Goal: Check status: Check status

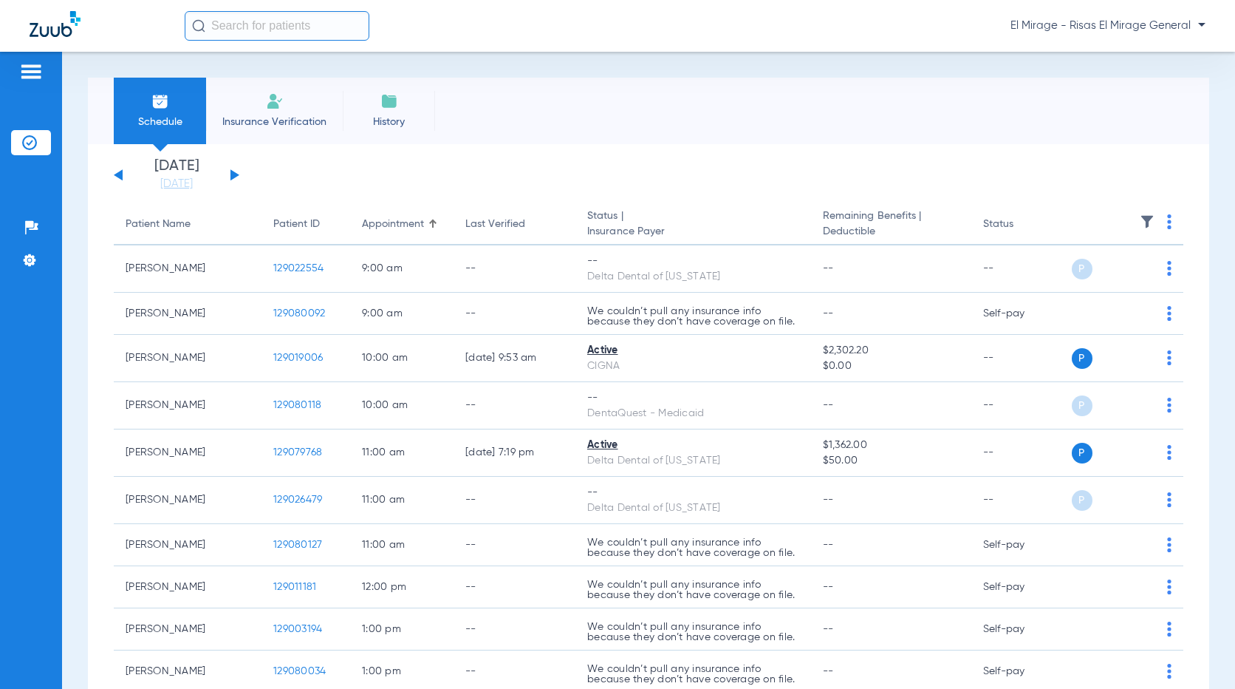
click at [239, 172] on div "[DATE] [DATE] [DATE] [DATE] [DATE] [DATE] [DATE] [DATE] [DATE] [DATE] [DATE] [D…" at bounding box center [177, 175] width 126 height 33
click at [233, 174] on button at bounding box center [235, 174] width 9 height 11
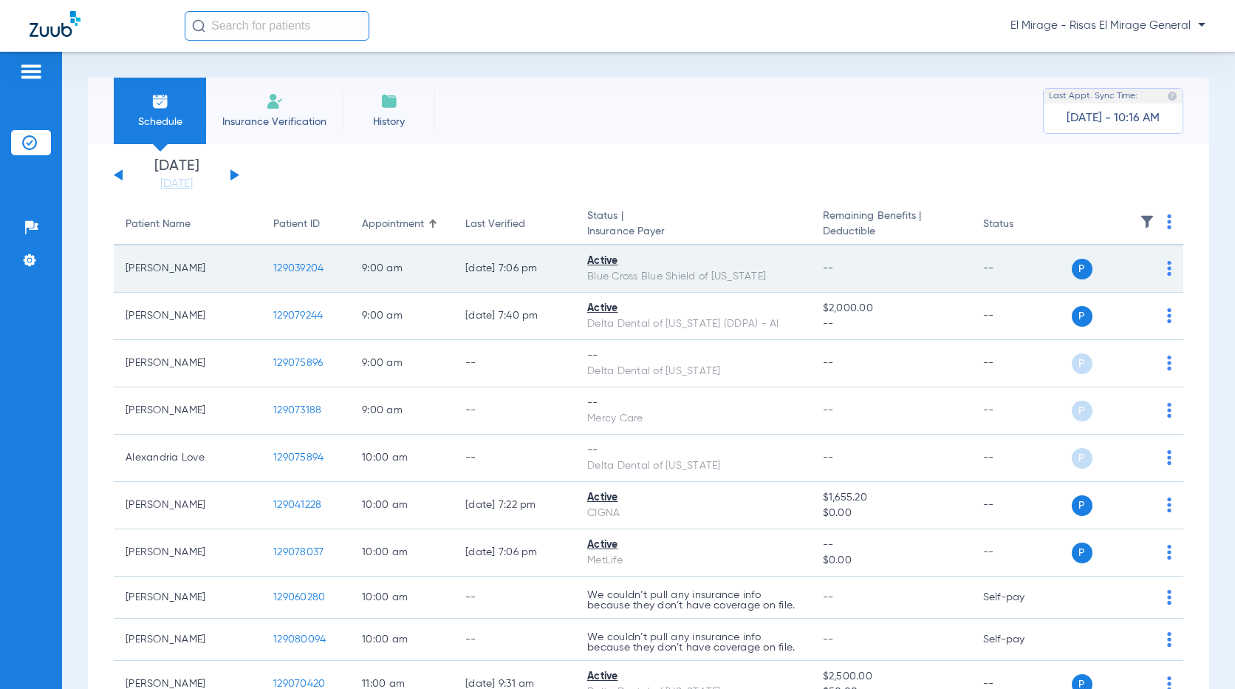
click at [295, 268] on span "129039204" at bounding box center [298, 268] width 50 height 10
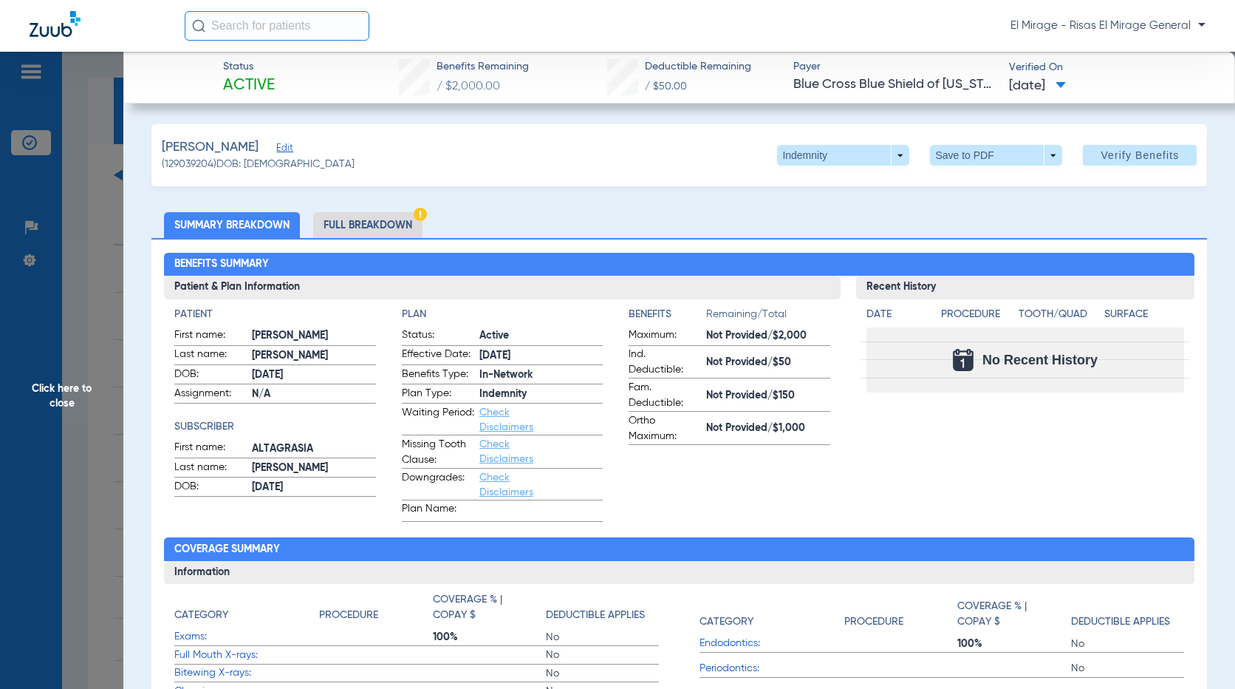
drag, startPoint x: 383, startPoint y: 225, endPoint x: 512, endPoint y: 250, distance: 131.9
click at [382, 225] on li "Full Breakdown" at bounding box center [367, 225] width 109 height 26
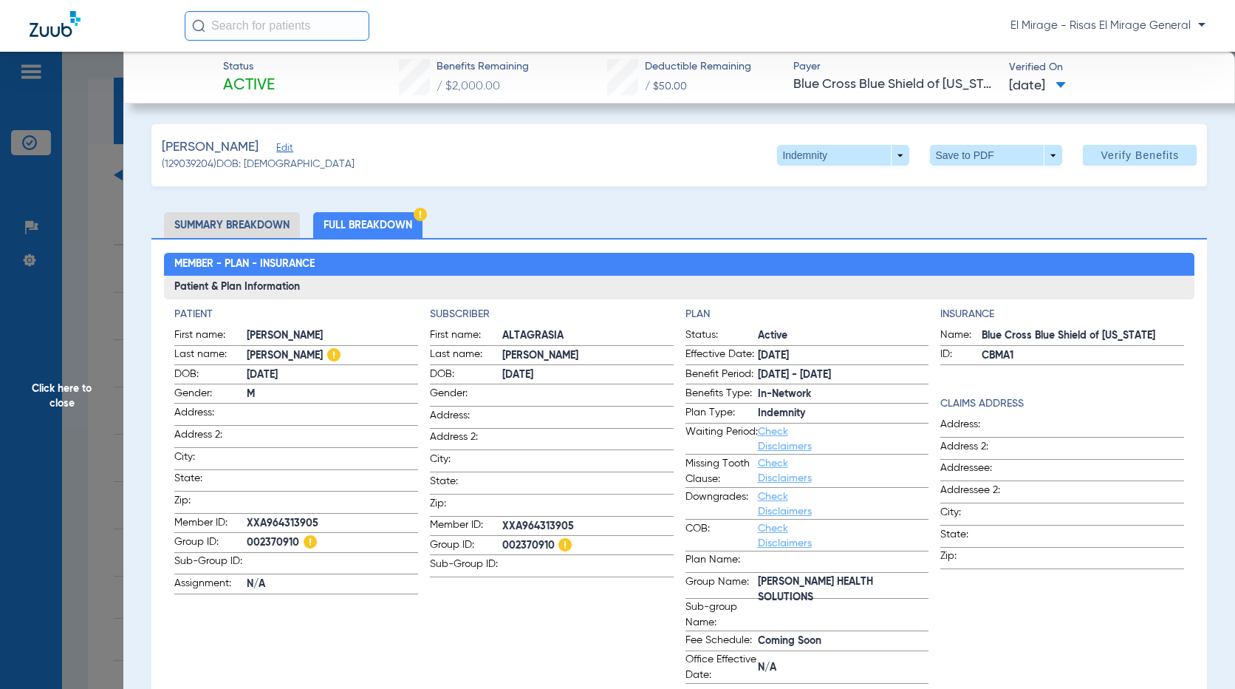
click at [223, 216] on li "Summary Breakdown" at bounding box center [232, 225] width 136 height 26
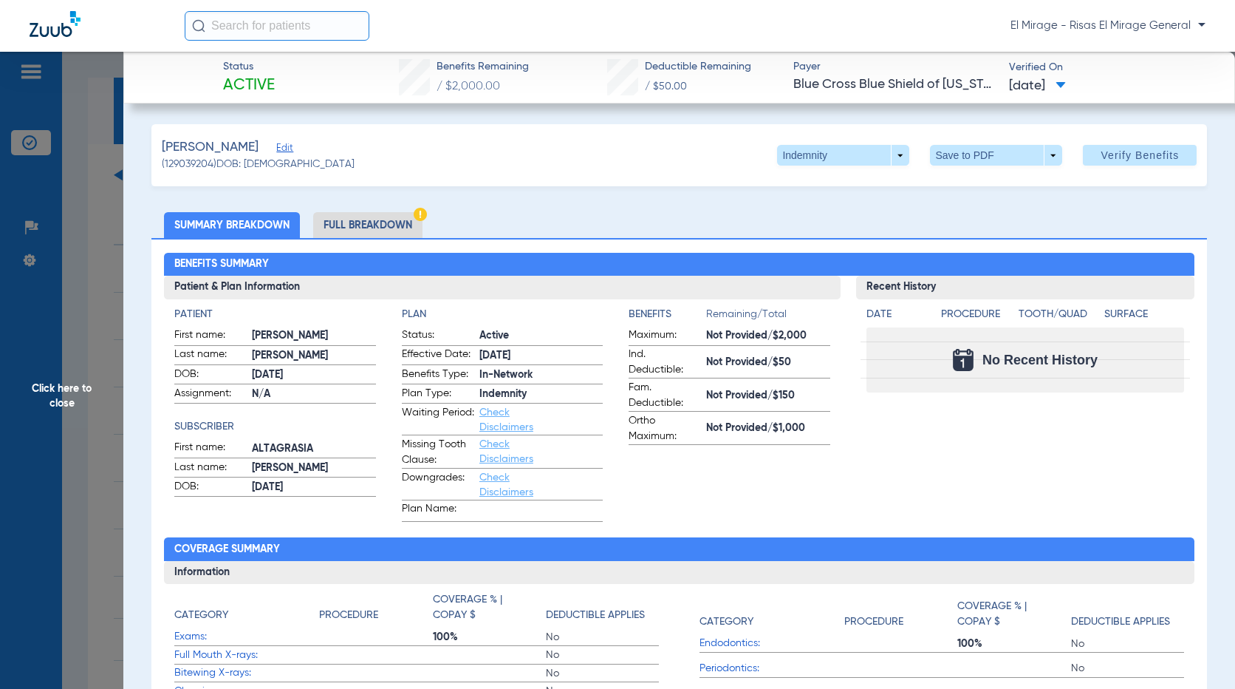
drag, startPoint x: 379, startPoint y: 228, endPoint x: 392, endPoint y: 231, distance: 13.6
click at [378, 228] on li "Full Breakdown" at bounding box center [367, 225] width 109 height 26
